Goal: Entertainment & Leisure: Consume media (video, audio)

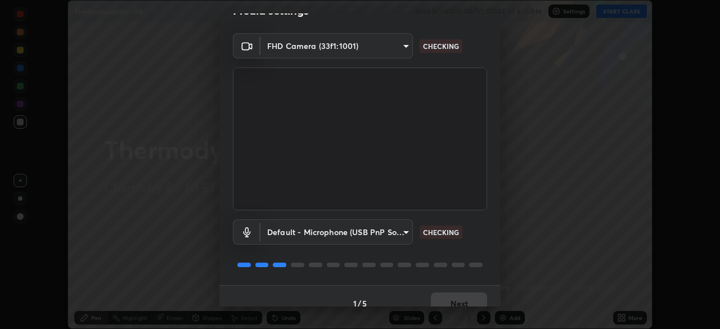
scroll to position [40, 0]
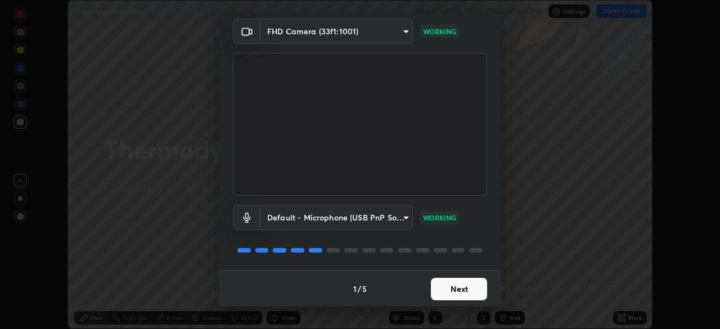
click at [460, 285] on button "Next" at bounding box center [459, 289] width 56 height 23
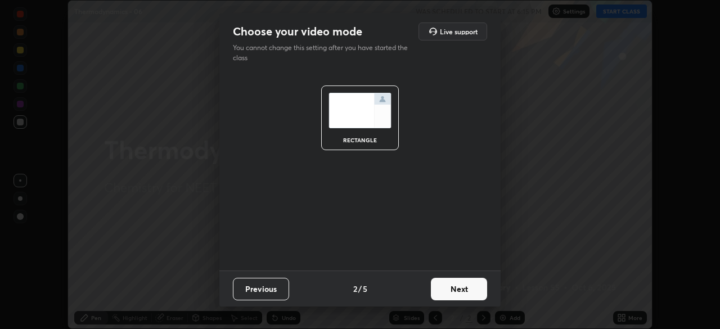
scroll to position [0, 0]
click at [461, 286] on button "Next" at bounding box center [459, 289] width 56 height 23
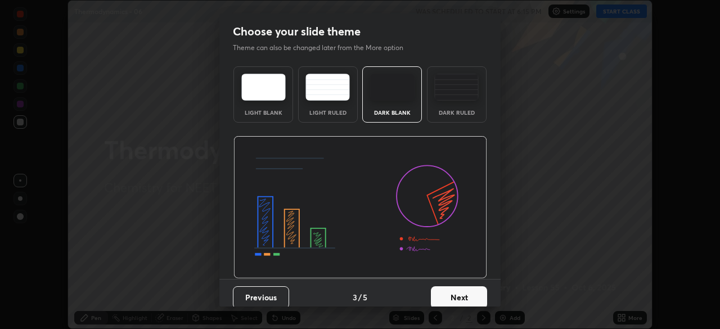
click at [460, 293] on button "Next" at bounding box center [459, 297] width 56 height 23
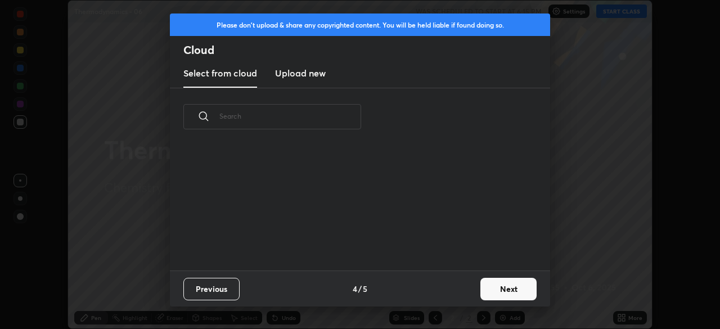
scroll to position [125, 361]
click at [505, 285] on button "Next" at bounding box center [509, 289] width 56 height 23
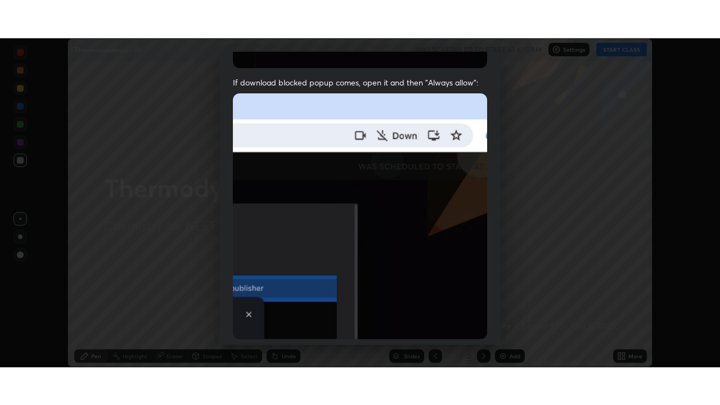
scroll to position [270, 0]
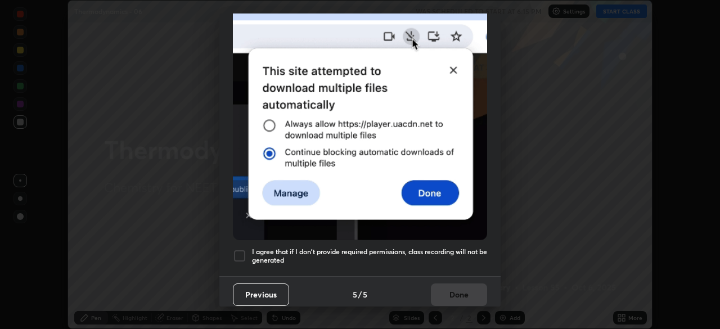
click at [241, 250] on div at bounding box center [240, 256] width 14 height 14
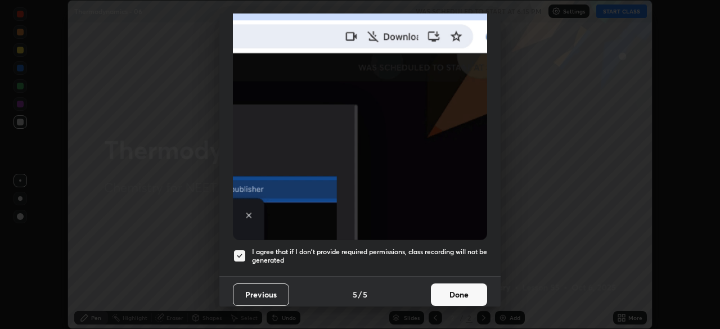
click at [461, 286] on button "Done" at bounding box center [459, 295] width 56 height 23
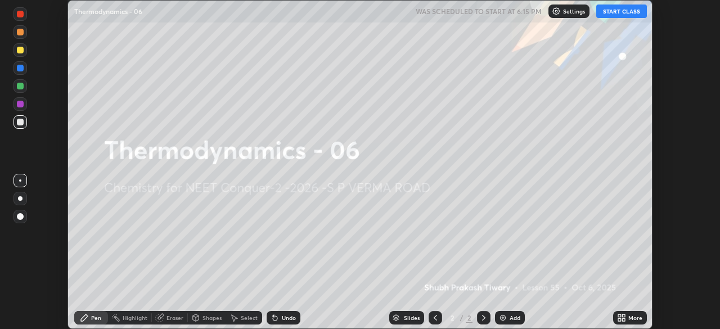
click at [621, 12] on button "START CLASS" at bounding box center [621, 12] width 51 height 14
click at [625, 318] on icon at bounding box center [623, 319] width 3 height 3
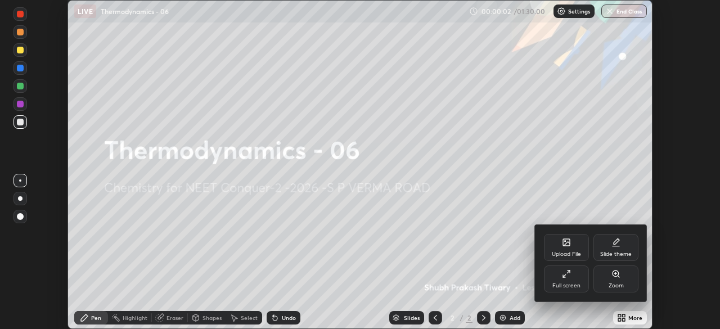
click at [564, 276] on icon at bounding box center [564, 276] width 3 height 3
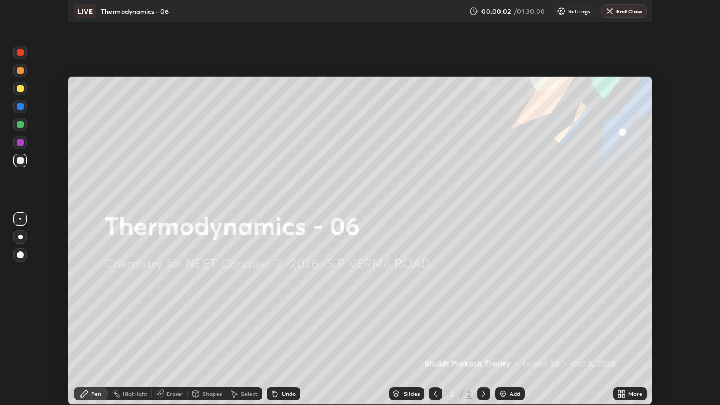
scroll to position [405, 720]
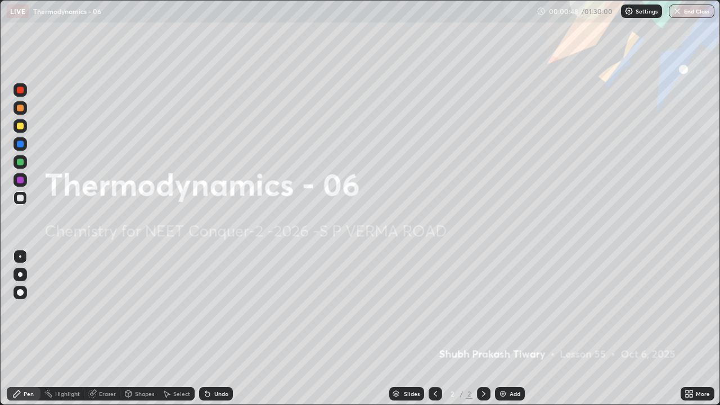
click at [508, 329] on div "Add" at bounding box center [510, 394] width 30 height 14
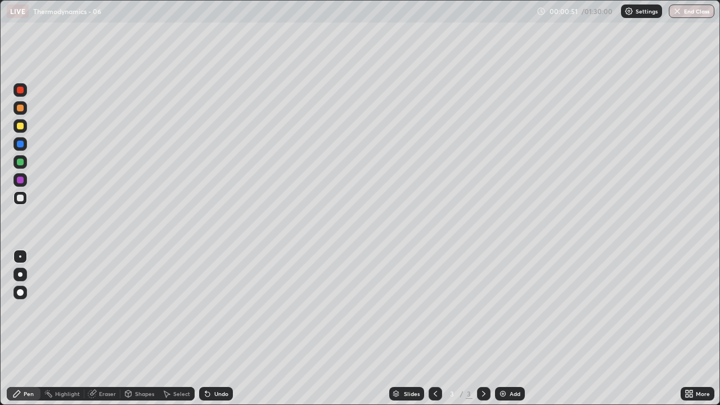
click at [23, 111] on div at bounding box center [20, 108] width 7 height 7
click at [218, 329] on div "Undo" at bounding box center [221, 394] width 14 height 6
click at [217, 329] on div "Undo" at bounding box center [221, 394] width 14 height 6
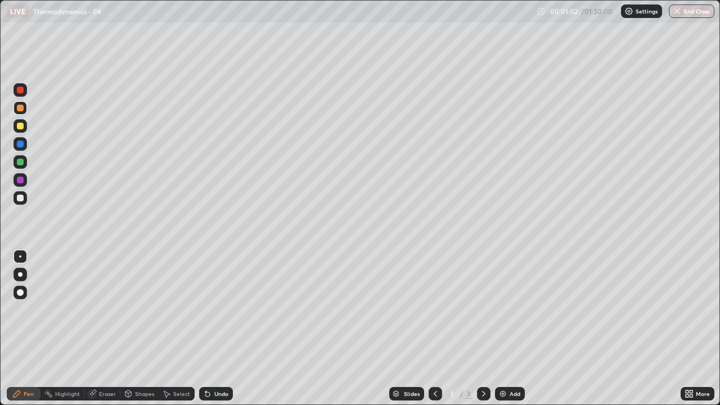
click at [219, 329] on div "Undo" at bounding box center [221, 394] width 14 height 6
click at [20, 275] on div at bounding box center [20, 274] width 5 height 5
click at [21, 200] on div at bounding box center [20, 198] width 7 height 7
click at [22, 162] on div at bounding box center [20, 162] width 7 height 7
click at [506, 329] on img at bounding box center [503, 393] width 9 height 9
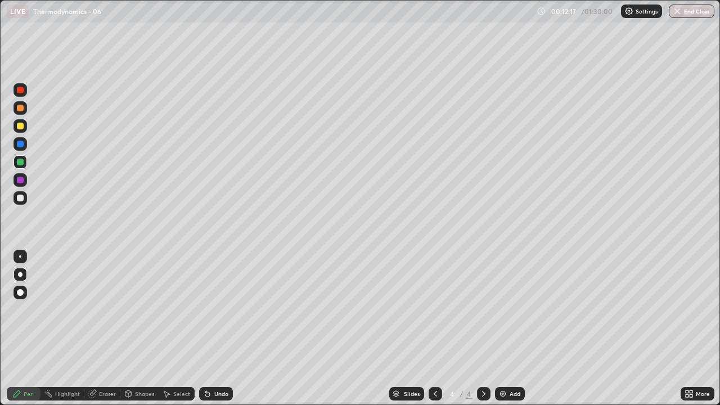
click at [26, 197] on div at bounding box center [21, 198] width 14 height 14
click at [22, 197] on div at bounding box center [20, 198] width 7 height 7
click at [218, 329] on div "Undo" at bounding box center [221, 394] width 14 height 6
click at [21, 127] on div at bounding box center [20, 126] width 7 height 7
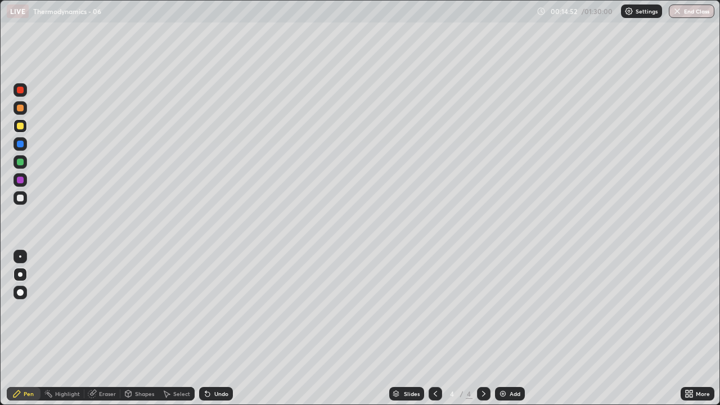
click at [214, 329] on div "Undo" at bounding box center [221, 394] width 14 height 6
click at [21, 197] on div at bounding box center [20, 198] width 7 height 7
click at [26, 127] on div at bounding box center [21, 126] width 14 height 14
click at [23, 128] on div at bounding box center [20, 126] width 7 height 7
click at [21, 198] on div at bounding box center [20, 198] width 7 height 7
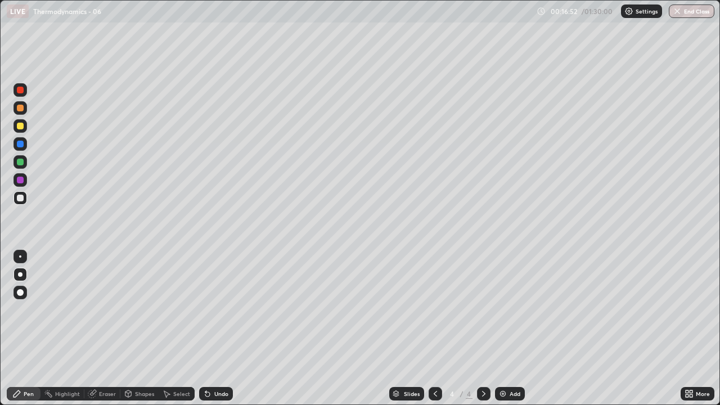
click at [20, 126] on div at bounding box center [20, 126] width 7 height 7
click at [22, 164] on div at bounding box center [20, 162] width 7 height 7
click at [510, 329] on div "Add" at bounding box center [515, 394] width 11 height 6
click at [23, 199] on div at bounding box center [20, 198] width 7 height 7
click at [219, 329] on div "Undo" at bounding box center [216, 394] width 34 height 14
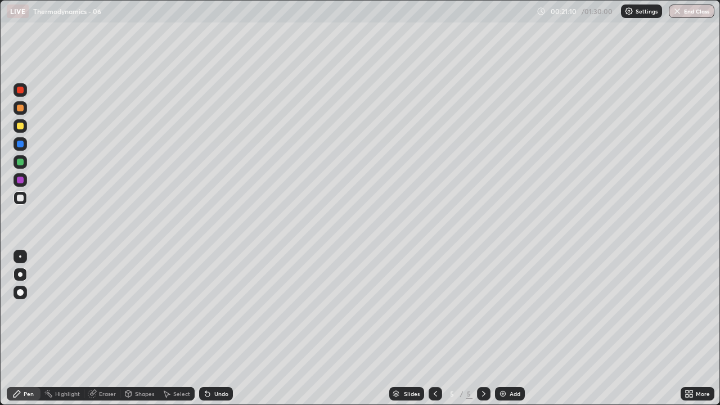
click at [22, 131] on div at bounding box center [21, 126] width 14 height 14
click at [220, 329] on div "Undo" at bounding box center [221, 394] width 14 height 6
click at [23, 129] on div at bounding box center [21, 126] width 14 height 14
click at [222, 329] on div "Undo" at bounding box center [221, 394] width 14 height 6
click at [223, 329] on div "Undo" at bounding box center [221, 394] width 14 height 6
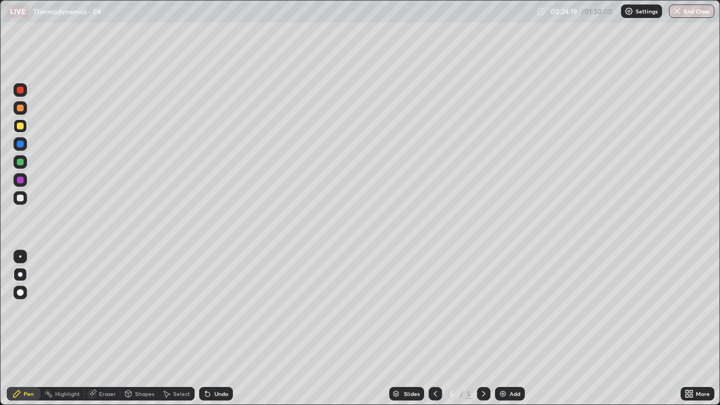
click at [224, 329] on div "Undo" at bounding box center [216, 394] width 34 height 14
click at [228, 329] on div "Undo" at bounding box center [216, 394] width 34 height 14
click at [227, 329] on div "Undo" at bounding box center [216, 394] width 34 height 14
click at [23, 199] on div at bounding box center [20, 198] width 7 height 7
click at [22, 164] on div at bounding box center [20, 162] width 7 height 7
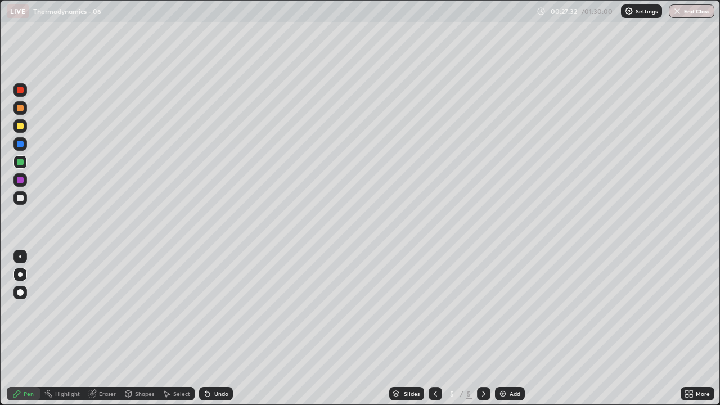
click at [21, 199] on div at bounding box center [20, 198] width 7 height 7
click at [506, 329] on div "Add" at bounding box center [510, 394] width 30 height 14
click at [23, 110] on div at bounding box center [20, 108] width 7 height 7
click at [22, 198] on div at bounding box center [20, 198] width 7 height 7
click at [23, 146] on div at bounding box center [20, 144] width 7 height 7
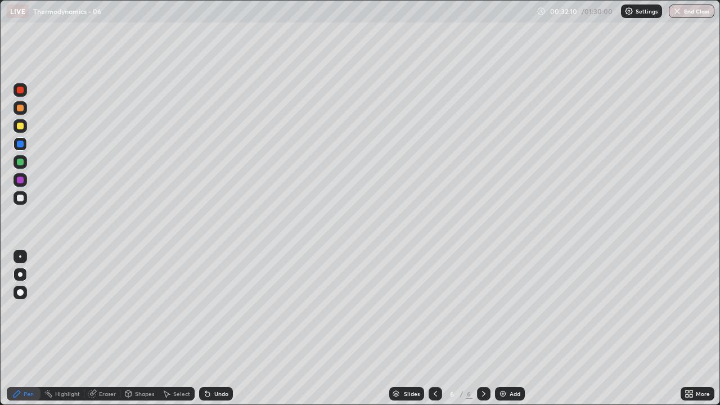
click at [23, 163] on div at bounding box center [20, 162] width 7 height 7
click at [499, 329] on img at bounding box center [503, 393] width 9 height 9
click at [19, 197] on div at bounding box center [20, 198] width 7 height 7
click at [21, 163] on div at bounding box center [20, 162] width 7 height 7
click at [21, 199] on div at bounding box center [20, 198] width 7 height 7
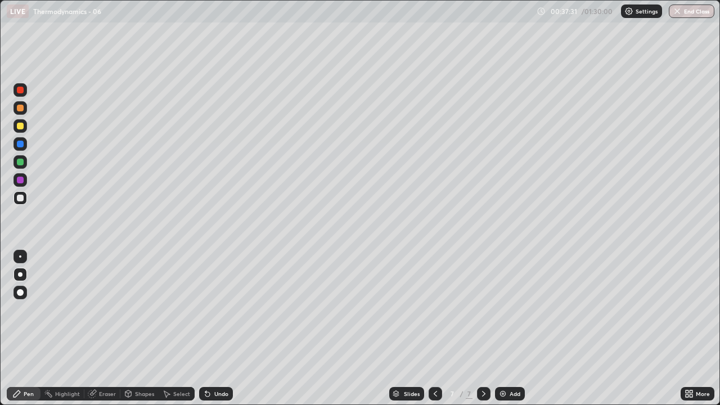
click at [23, 163] on div at bounding box center [20, 162] width 7 height 7
click at [21, 144] on div at bounding box center [20, 144] width 7 height 7
click at [500, 329] on img at bounding box center [503, 393] width 9 height 9
click at [20, 109] on div at bounding box center [20, 108] width 7 height 7
click at [223, 329] on div "Undo" at bounding box center [221, 394] width 14 height 6
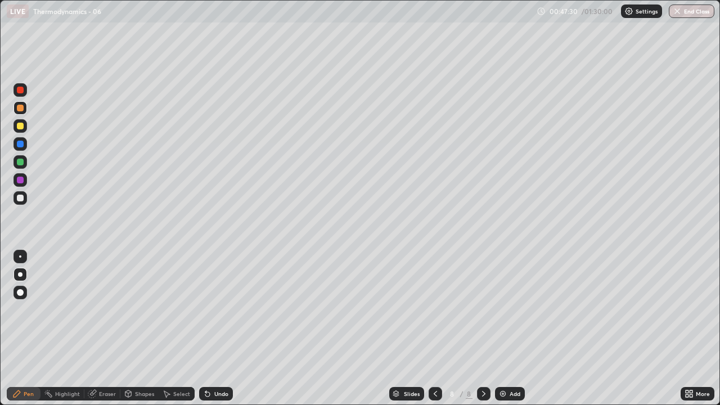
click at [22, 200] on div at bounding box center [20, 198] width 7 height 7
click at [24, 144] on div at bounding box center [21, 144] width 14 height 14
click at [21, 109] on div at bounding box center [20, 108] width 7 height 7
click at [25, 201] on div at bounding box center [21, 198] width 14 height 14
click at [506, 329] on img at bounding box center [503, 393] width 9 height 9
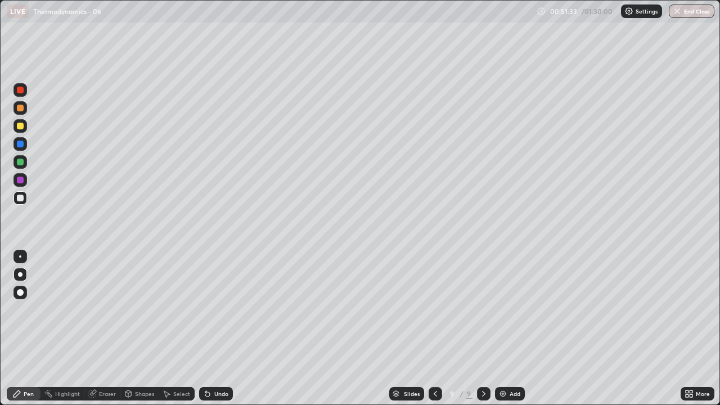
click at [21, 108] on div at bounding box center [20, 108] width 7 height 7
click at [24, 198] on div at bounding box center [21, 198] width 14 height 14
click at [22, 92] on div at bounding box center [20, 90] width 7 height 7
click at [20, 145] on div at bounding box center [20, 144] width 7 height 7
click at [22, 197] on div at bounding box center [20, 198] width 7 height 7
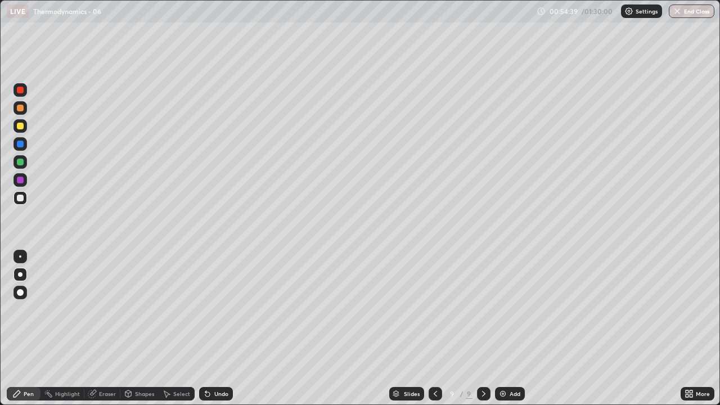
click at [23, 161] on div at bounding box center [20, 162] width 7 height 7
click at [505, 329] on img at bounding box center [503, 393] width 9 height 9
click at [223, 329] on div "Undo" at bounding box center [221, 394] width 14 height 6
click at [221, 329] on div "Undo" at bounding box center [221, 394] width 14 height 6
click at [508, 329] on div "Add" at bounding box center [510, 394] width 30 height 14
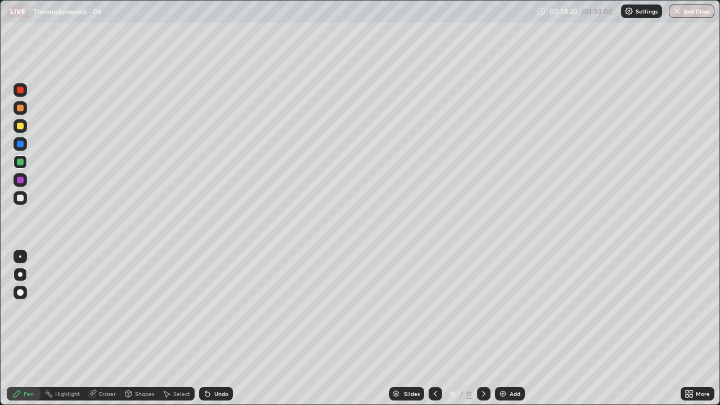
click at [25, 199] on div at bounding box center [21, 198] width 14 height 14
click at [21, 144] on div at bounding box center [20, 144] width 7 height 7
click at [143, 329] on div "Shapes" at bounding box center [144, 394] width 19 height 6
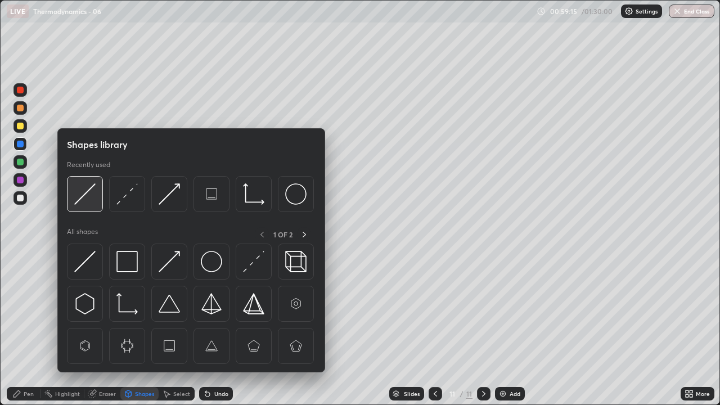
click at [93, 199] on img at bounding box center [84, 193] width 21 height 21
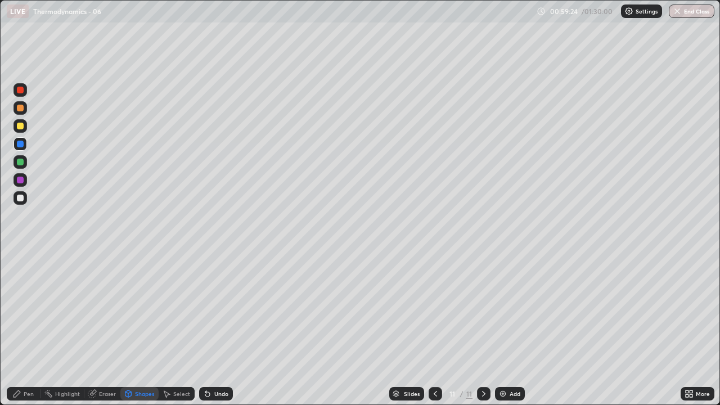
click at [223, 329] on div "Undo" at bounding box center [221, 394] width 14 height 6
click at [22, 199] on div at bounding box center [20, 198] width 7 height 7
click at [29, 329] on div "Pen" at bounding box center [29, 394] width 10 height 6
click at [20, 257] on div at bounding box center [20, 256] width 2 height 2
click at [25, 92] on div at bounding box center [21, 90] width 14 height 14
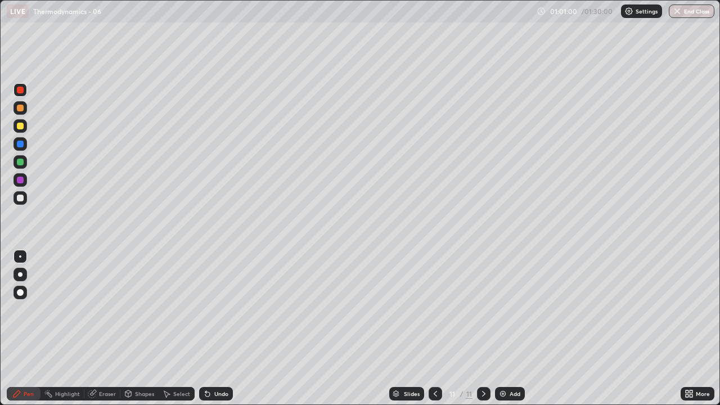
click at [24, 200] on div at bounding box center [21, 198] width 14 height 14
click at [19, 164] on div at bounding box center [20, 162] width 7 height 7
click at [25, 200] on div at bounding box center [21, 198] width 14 height 14
click at [21, 142] on div at bounding box center [20, 144] width 7 height 7
click at [21, 161] on div at bounding box center [20, 162] width 7 height 7
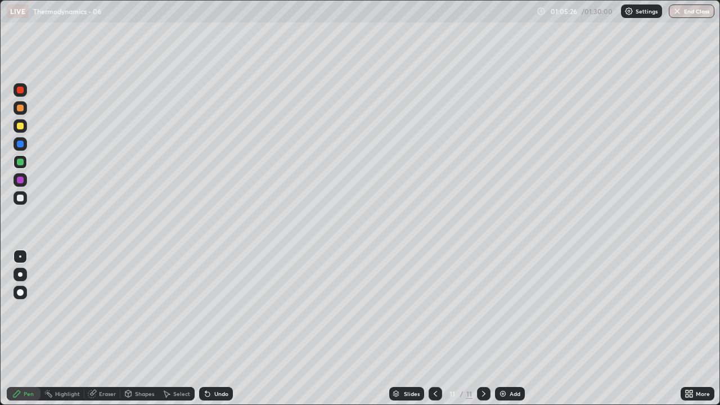
click at [107, 329] on div "Eraser" at bounding box center [107, 394] width 17 height 6
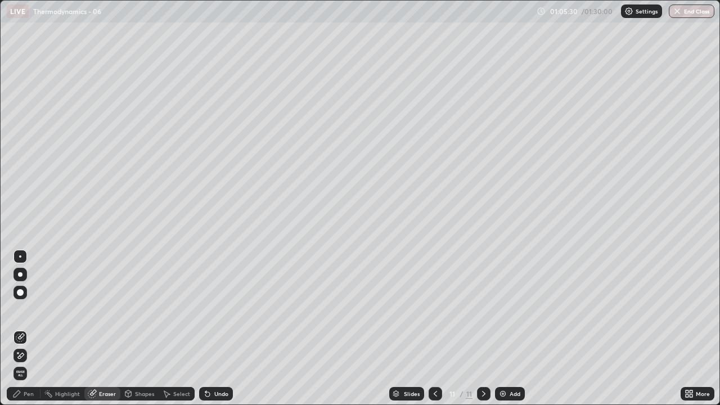
click at [34, 329] on div "Pen" at bounding box center [24, 394] width 34 height 14
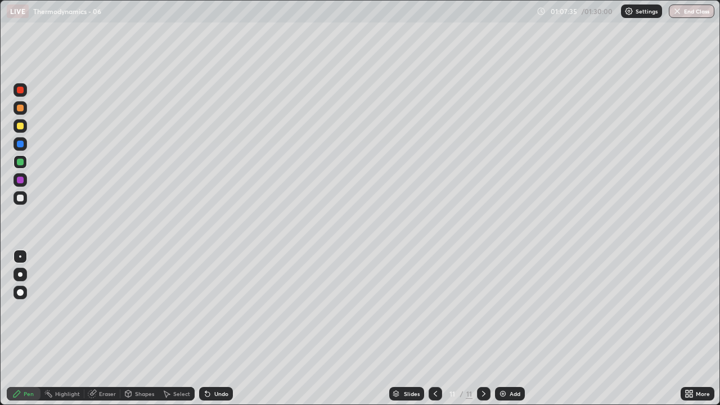
click at [501, 329] on img at bounding box center [503, 393] width 9 height 9
click at [20, 109] on div at bounding box center [20, 108] width 7 height 7
click at [21, 143] on div at bounding box center [20, 144] width 7 height 7
click at [21, 276] on div at bounding box center [20, 274] width 5 height 5
click at [21, 199] on div at bounding box center [20, 198] width 7 height 7
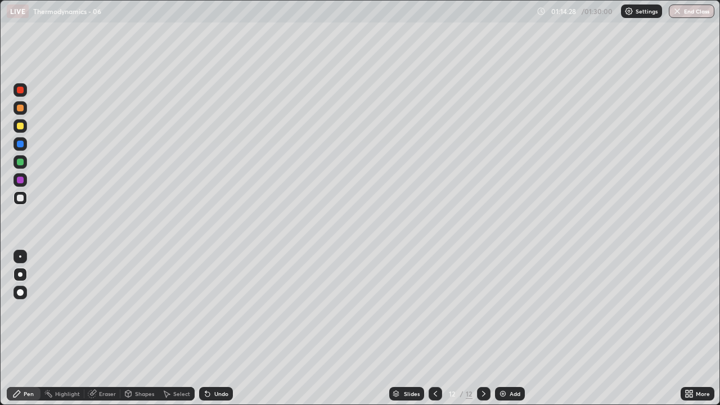
click at [21, 162] on div at bounding box center [20, 162] width 7 height 7
click at [507, 329] on div "Add" at bounding box center [510, 394] width 30 height 14
click at [21, 110] on div at bounding box center [20, 108] width 7 height 7
click at [217, 329] on div "Undo" at bounding box center [221, 394] width 14 height 6
click at [220, 329] on div "Undo" at bounding box center [216, 394] width 34 height 14
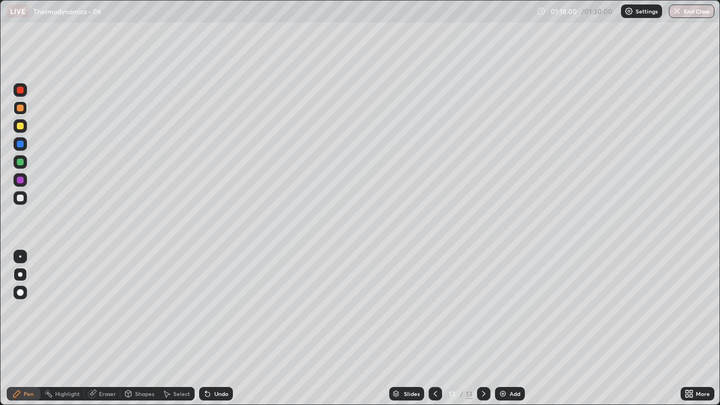
click at [23, 197] on div at bounding box center [20, 198] width 7 height 7
click at [23, 146] on div at bounding box center [20, 144] width 7 height 7
click at [693, 12] on button "End Class" at bounding box center [692, 12] width 46 height 14
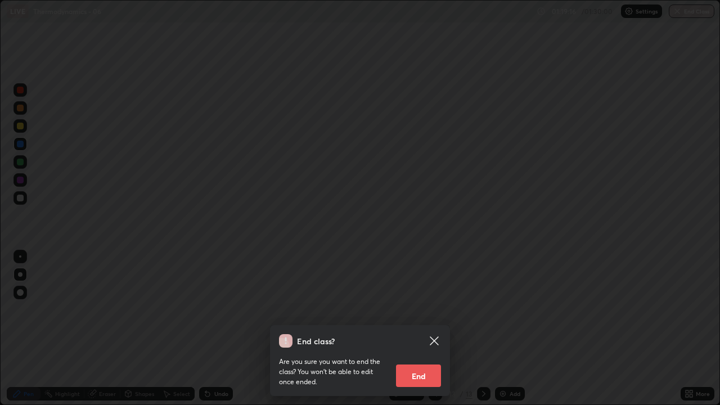
click at [429, 329] on button "End" at bounding box center [418, 376] width 45 height 23
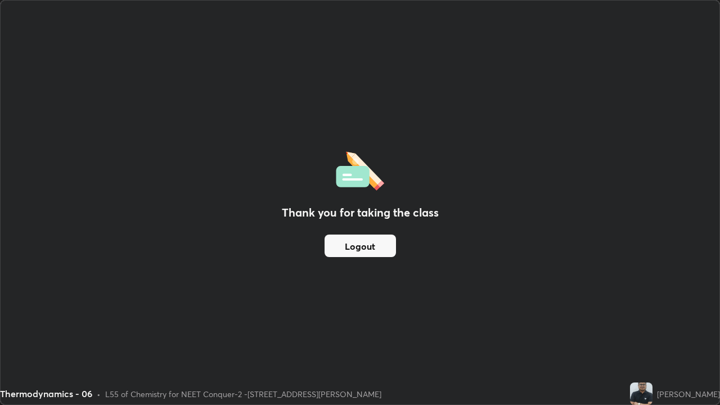
click at [366, 241] on button "Logout" at bounding box center [360, 246] width 71 height 23
